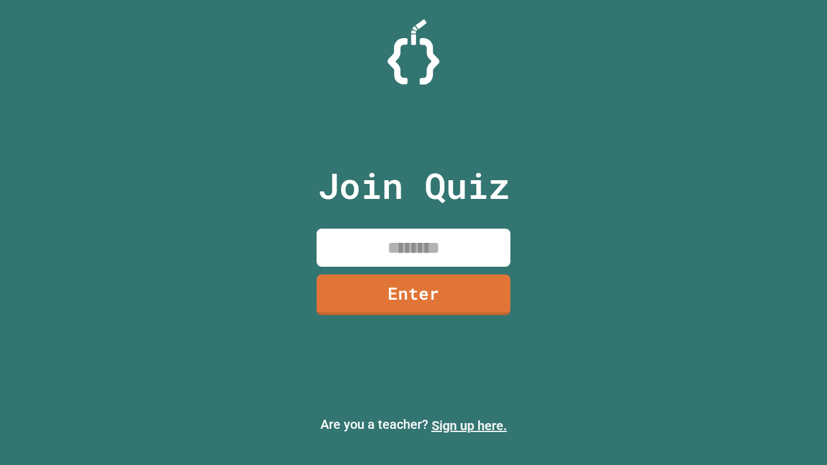
click at [469, 426] on link "Sign up here." at bounding box center [469, 426] width 76 height 16
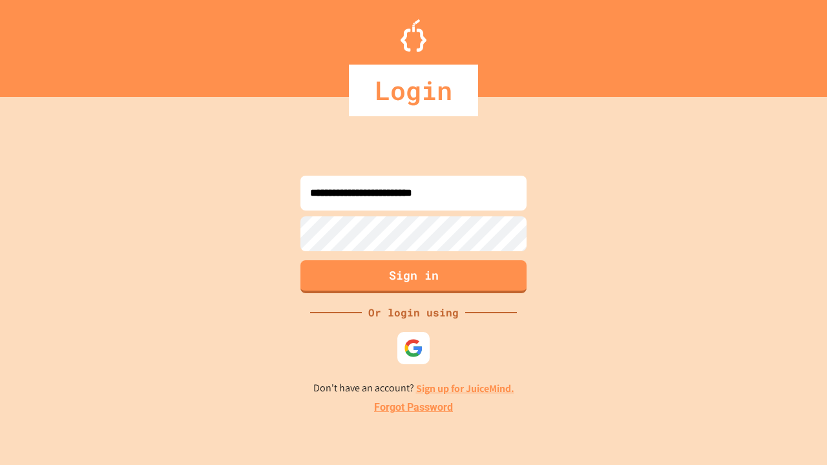
type input "**********"
